Goal: Task Accomplishment & Management: Use online tool/utility

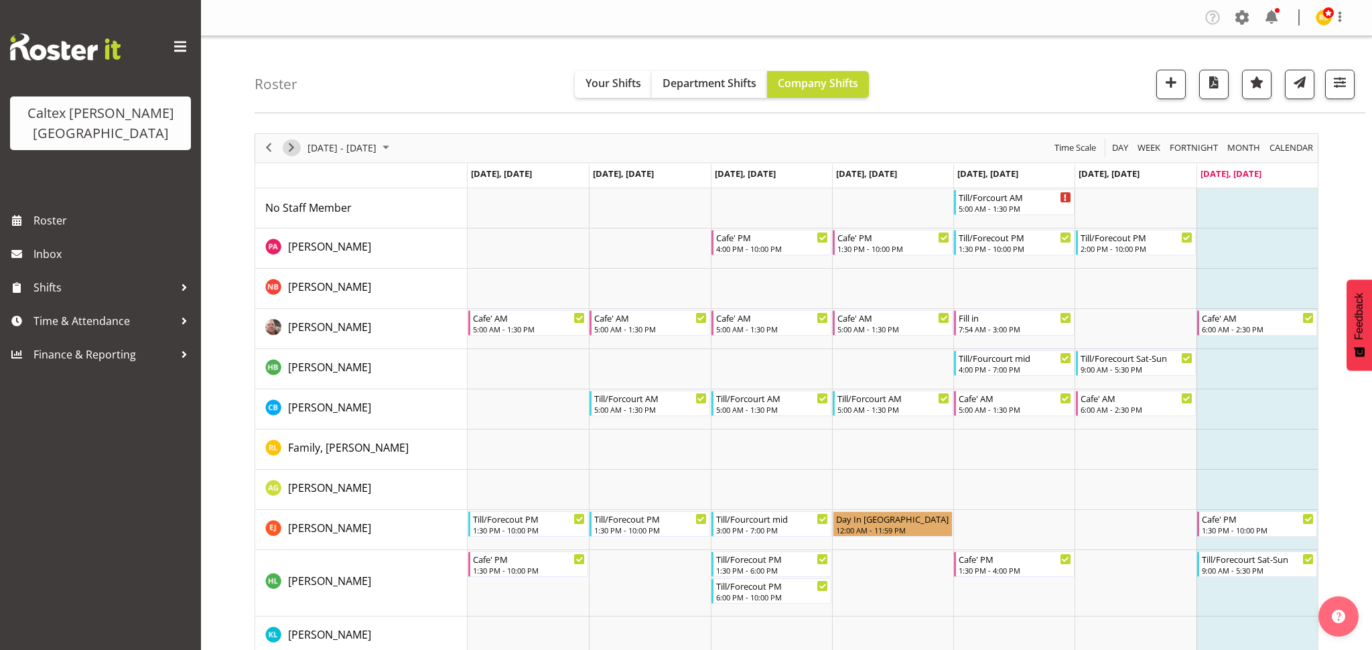
click at [294, 146] on span "Next" at bounding box center [291, 147] width 16 height 17
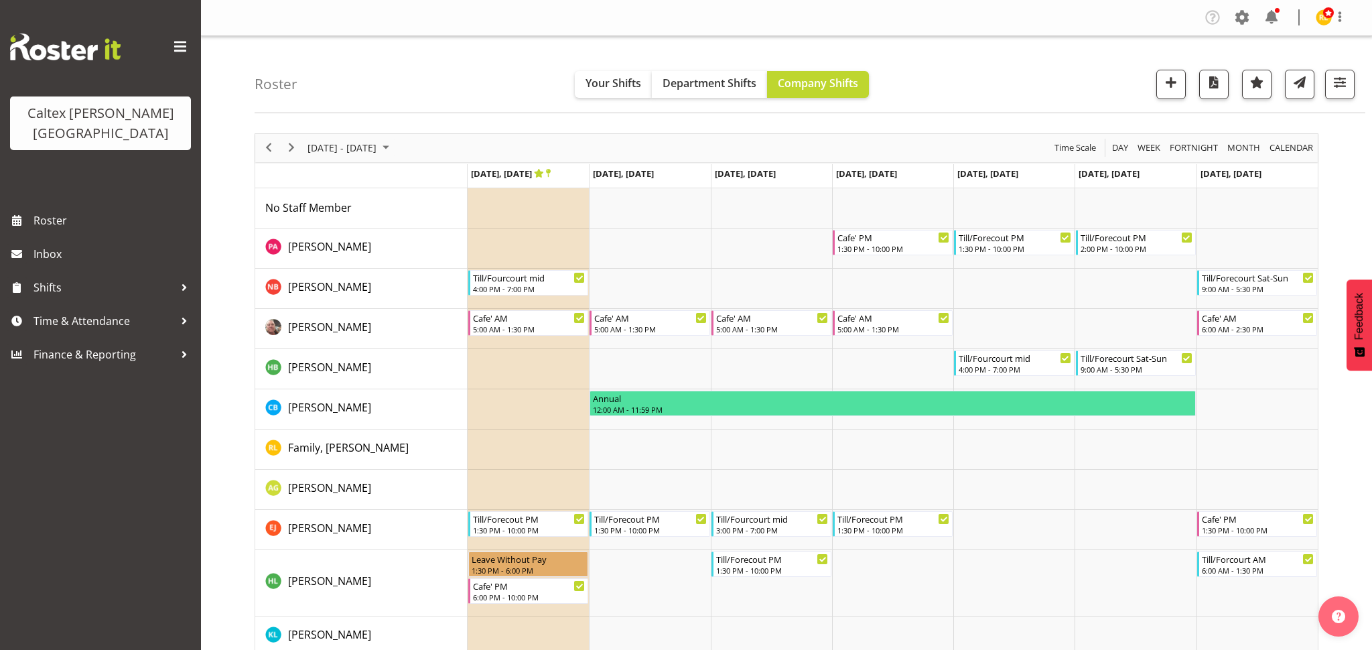
scroll to position [2, 0]
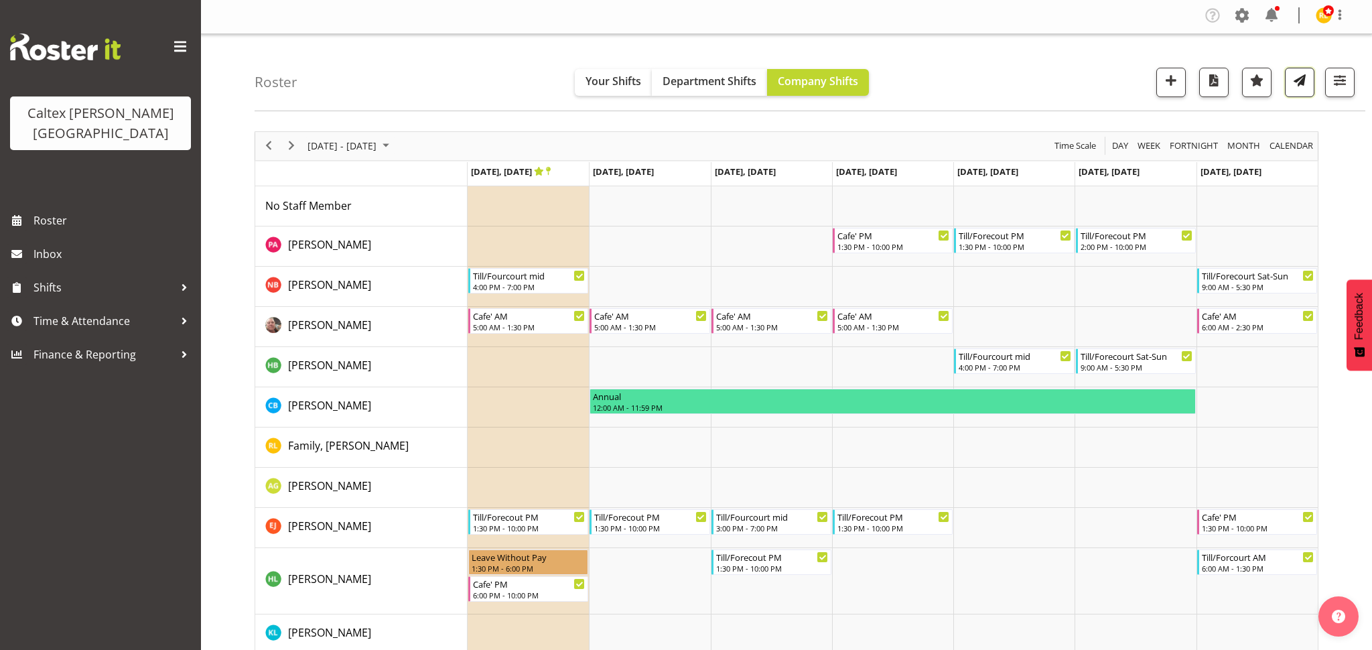
click at [1295, 88] on span "button" at bounding box center [1299, 80] width 17 height 17
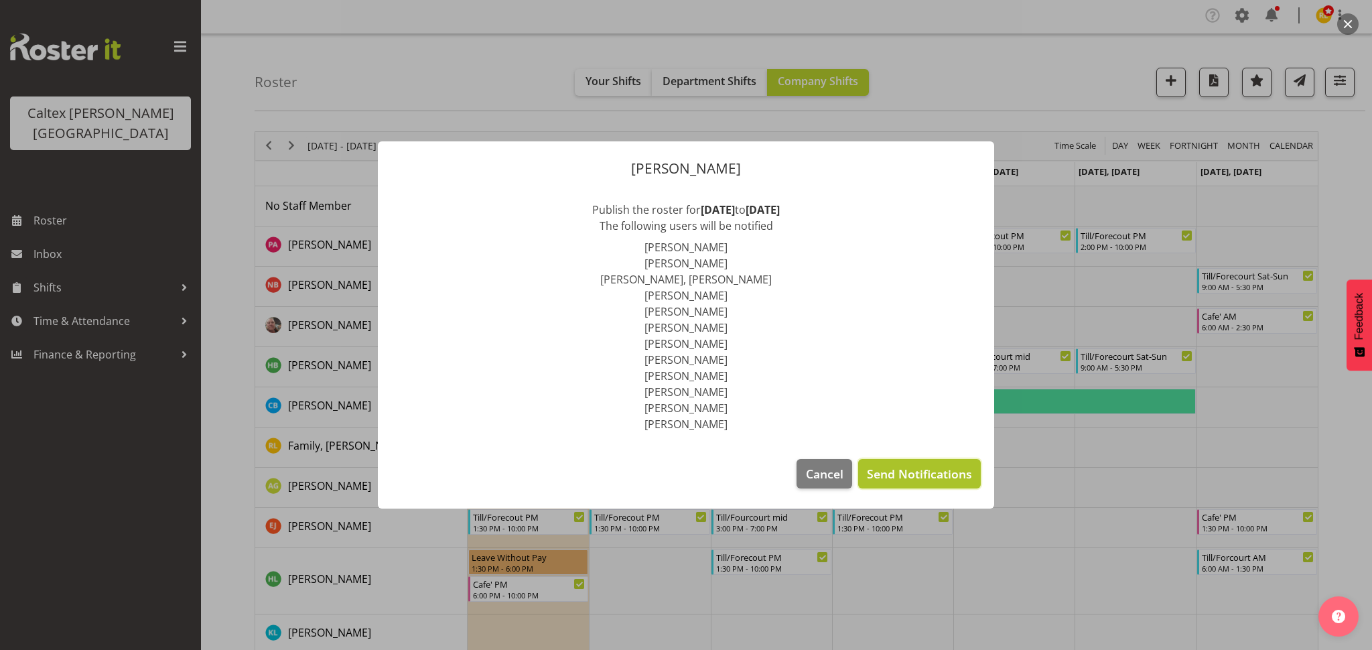
click at [940, 469] on span "Send Notifications" at bounding box center [919, 473] width 105 height 17
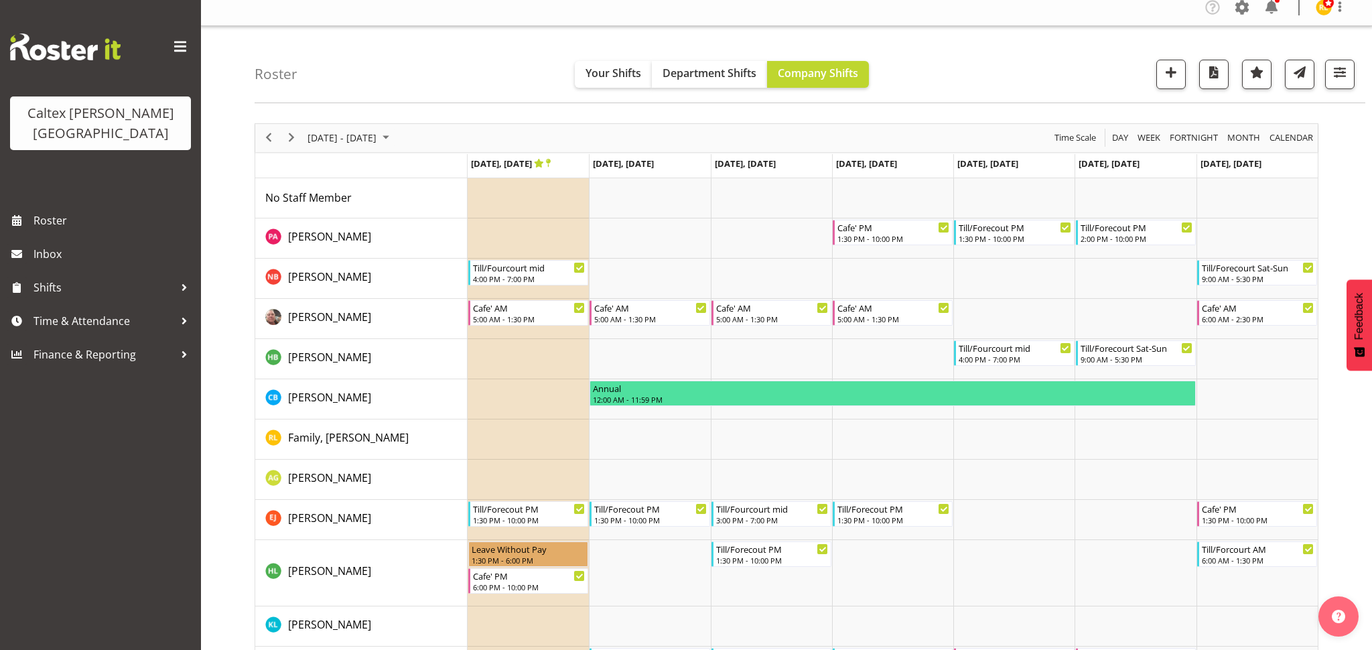
scroll to position [0, 0]
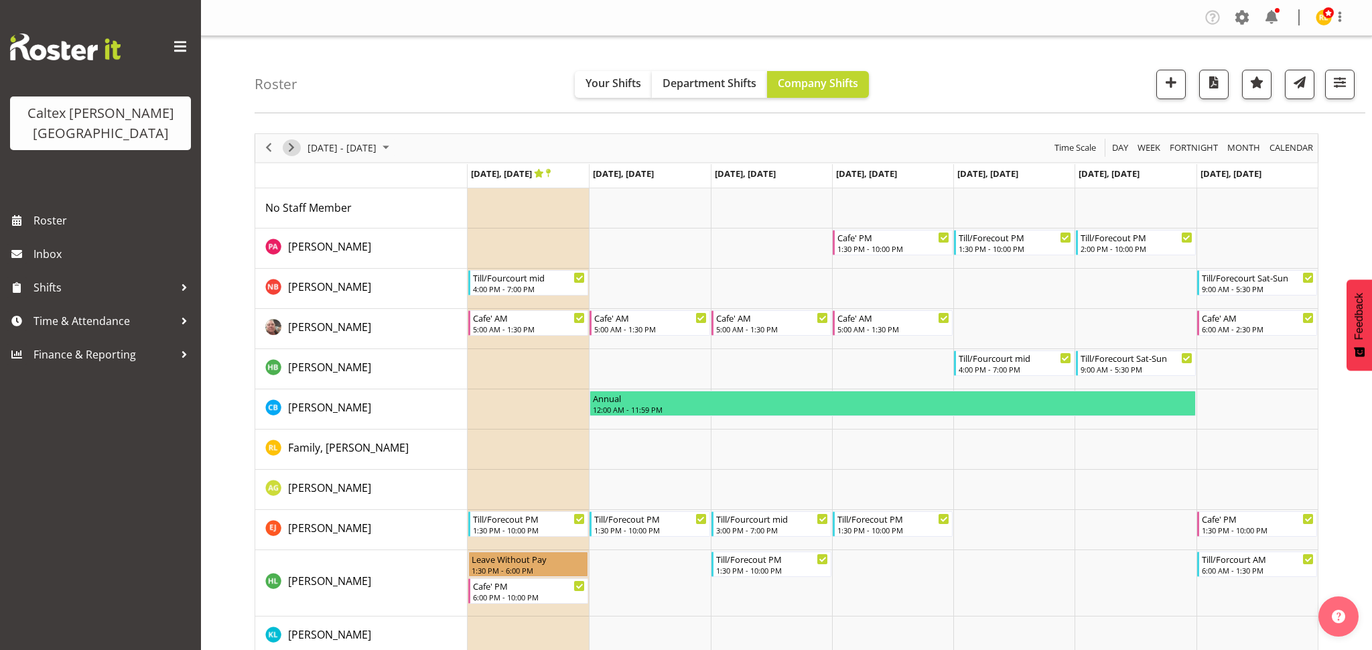
click at [297, 147] on span "Next" at bounding box center [291, 147] width 16 height 17
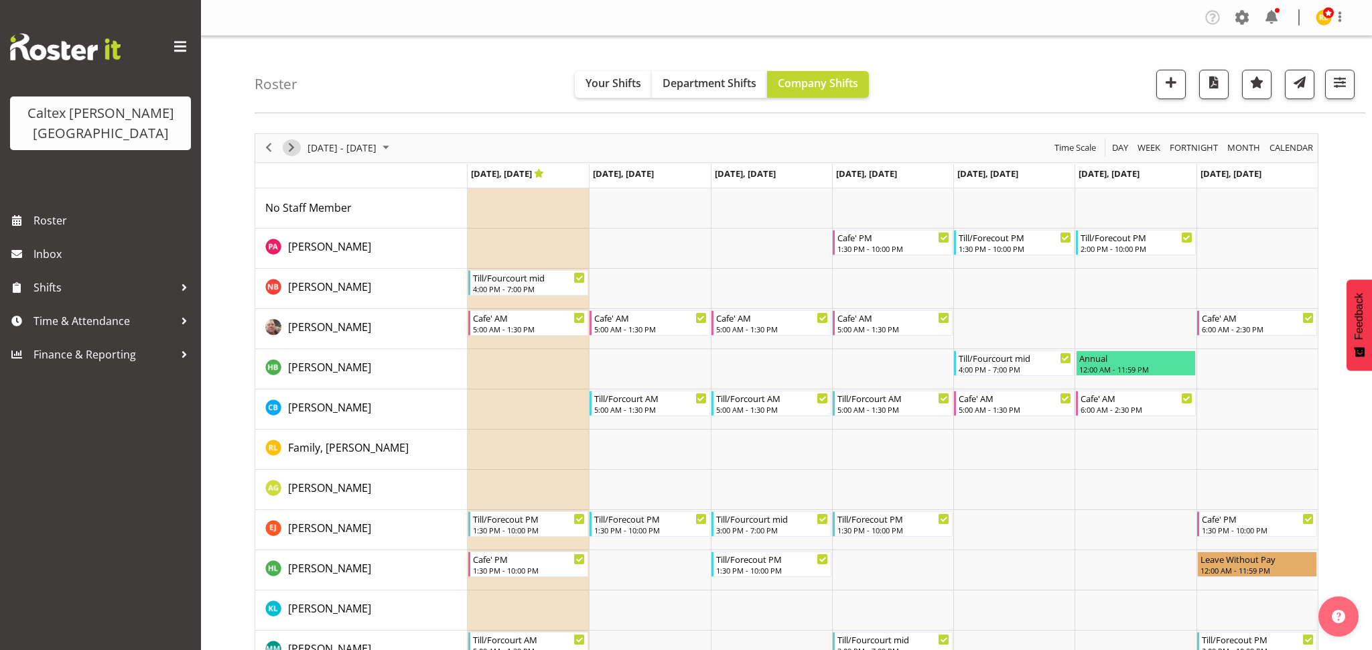
click at [295, 145] on span "Next" at bounding box center [291, 147] width 16 height 17
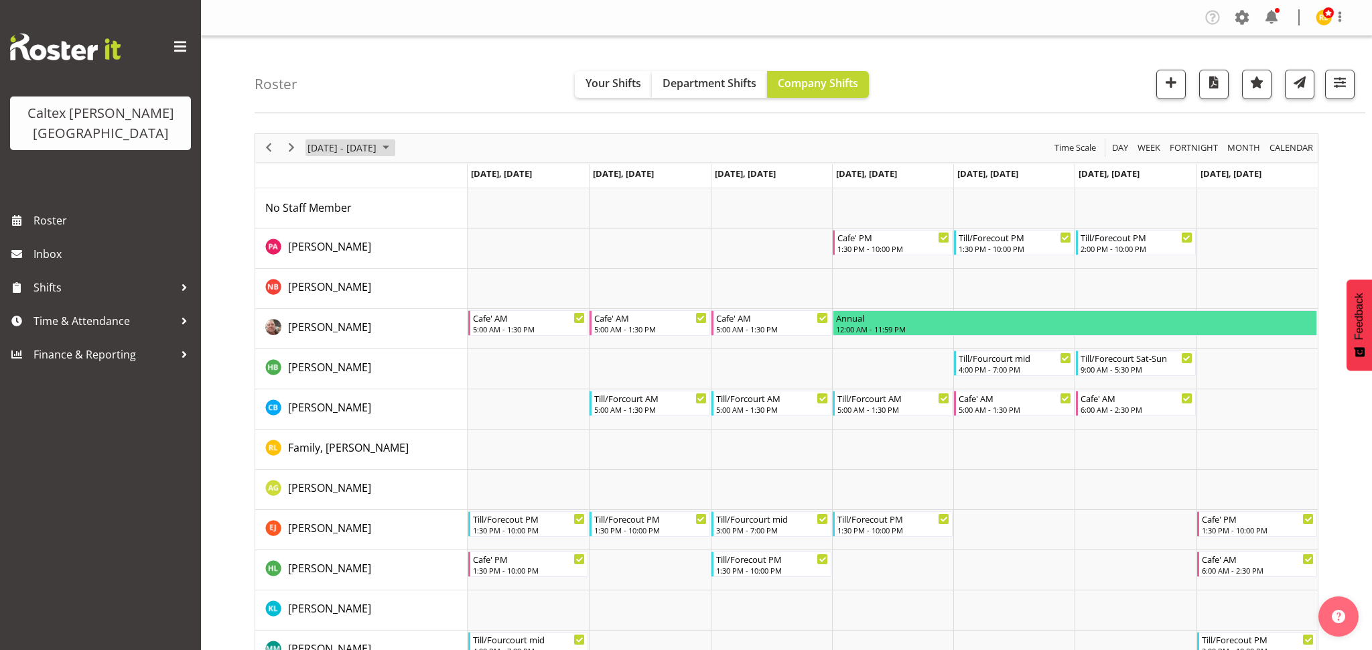
click at [394, 145] on span "October 2025" at bounding box center [386, 147] width 16 height 17
click at [439, 344] on button "[DATE]" at bounding box center [438, 346] width 46 height 19
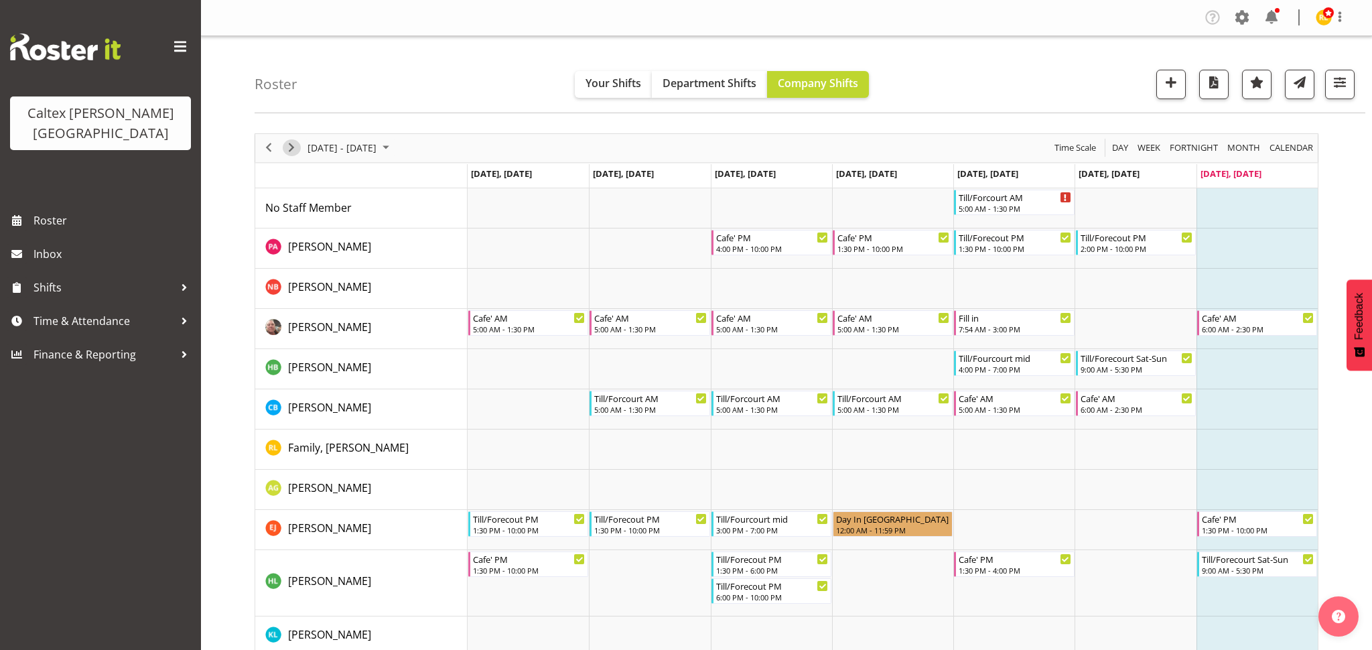
click at [293, 150] on span "Next" at bounding box center [291, 147] width 16 height 17
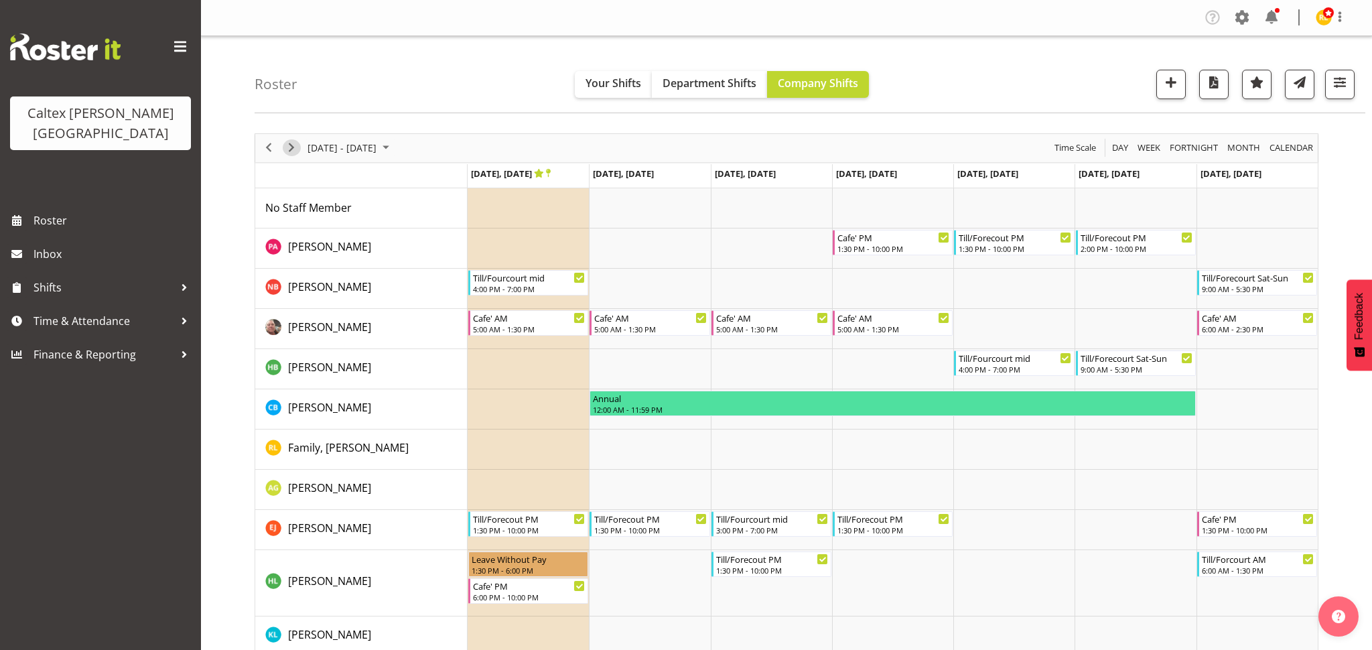
click at [293, 150] on span "Next" at bounding box center [291, 147] width 16 height 17
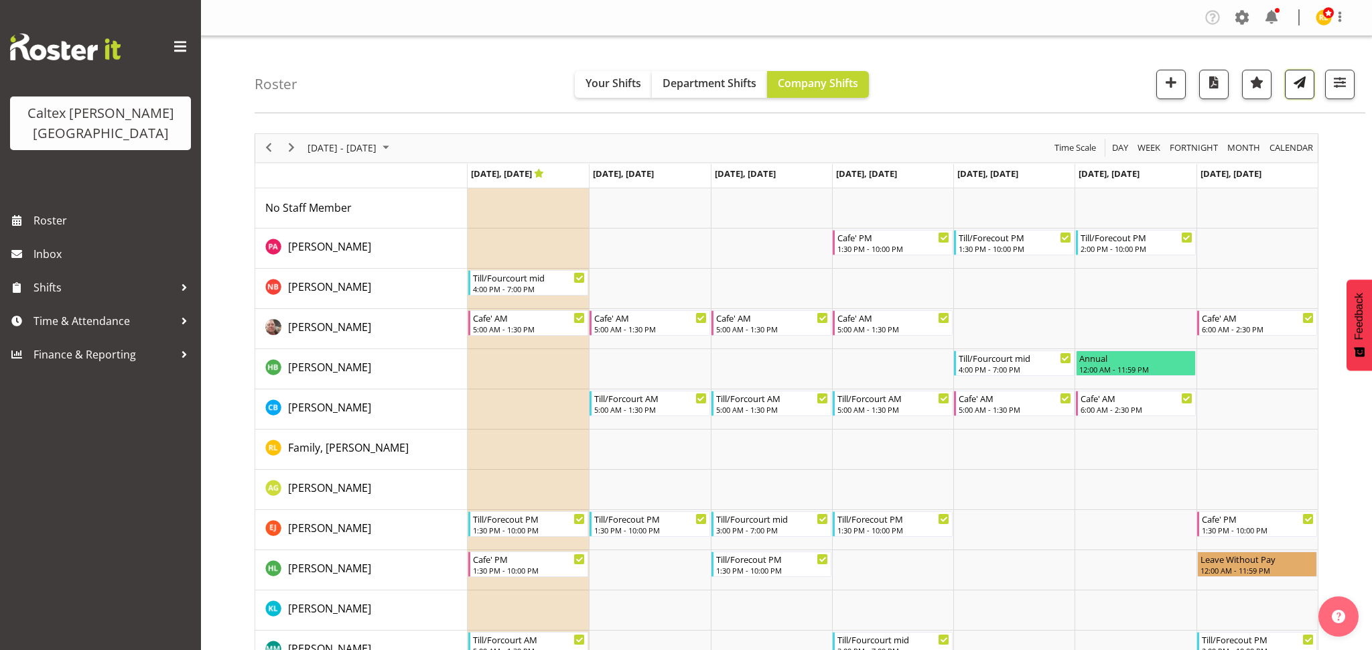
click at [1301, 90] on span "button" at bounding box center [1299, 82] width 17 height 17
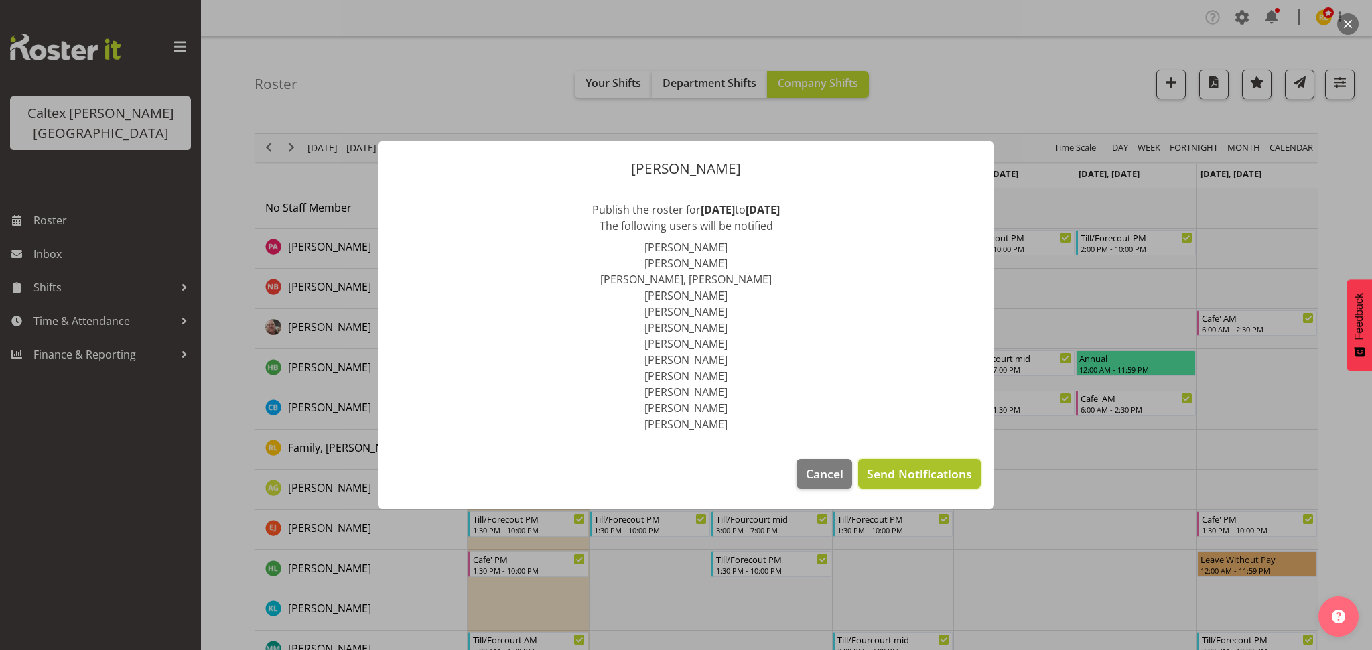
click at [951, 468] on span "Send Notifications" at bounding box center [919, 473] width 105 height 17
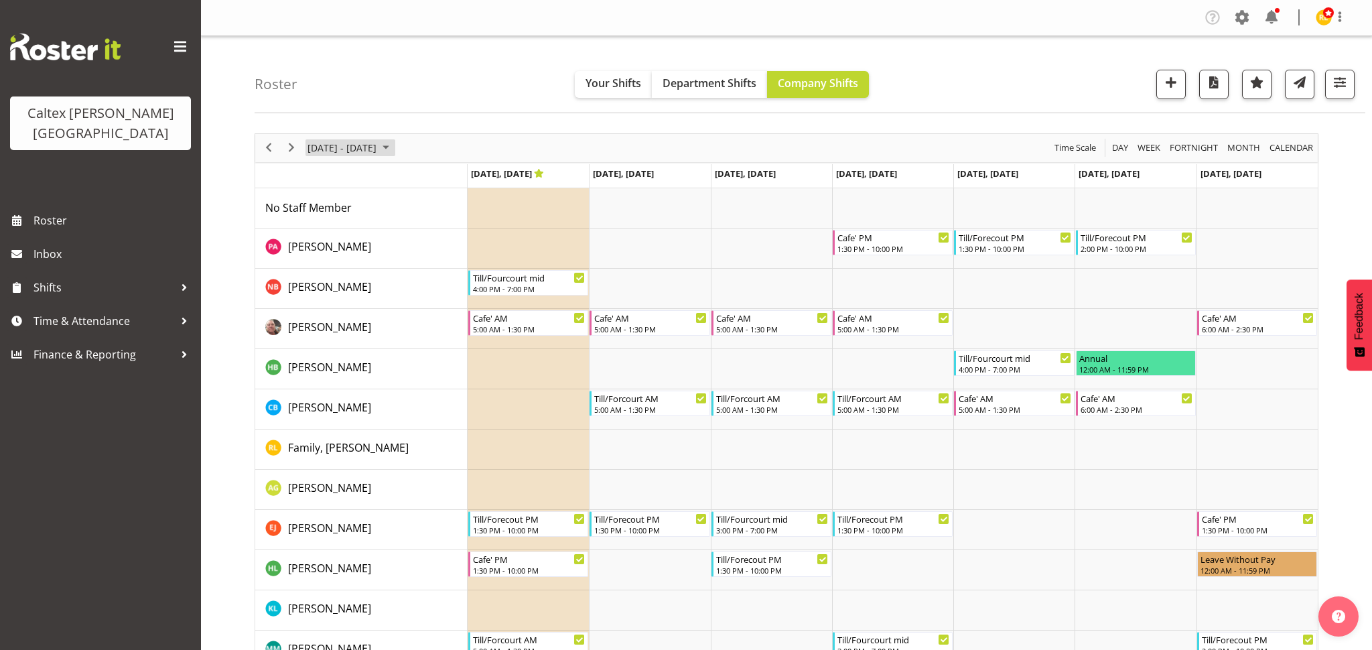
click at [394, 146] on span "October 2025" at bounding box center [386, 147] width 16 height 17
click at [441, 344] on button "[DATE]" at bounding box center [438, 346] width 46 height 19
